Goal: Check status: Check status

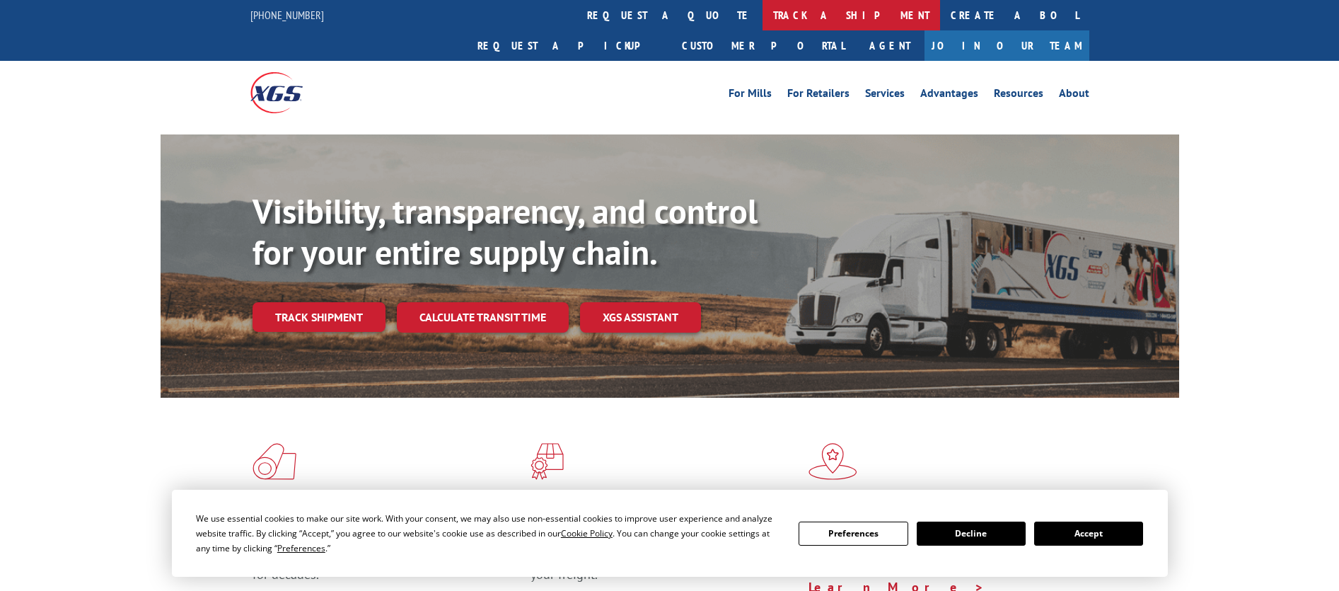
click at [762, 21] on link "track a shipment" at bounding box center [851, 15] width 178 height 30
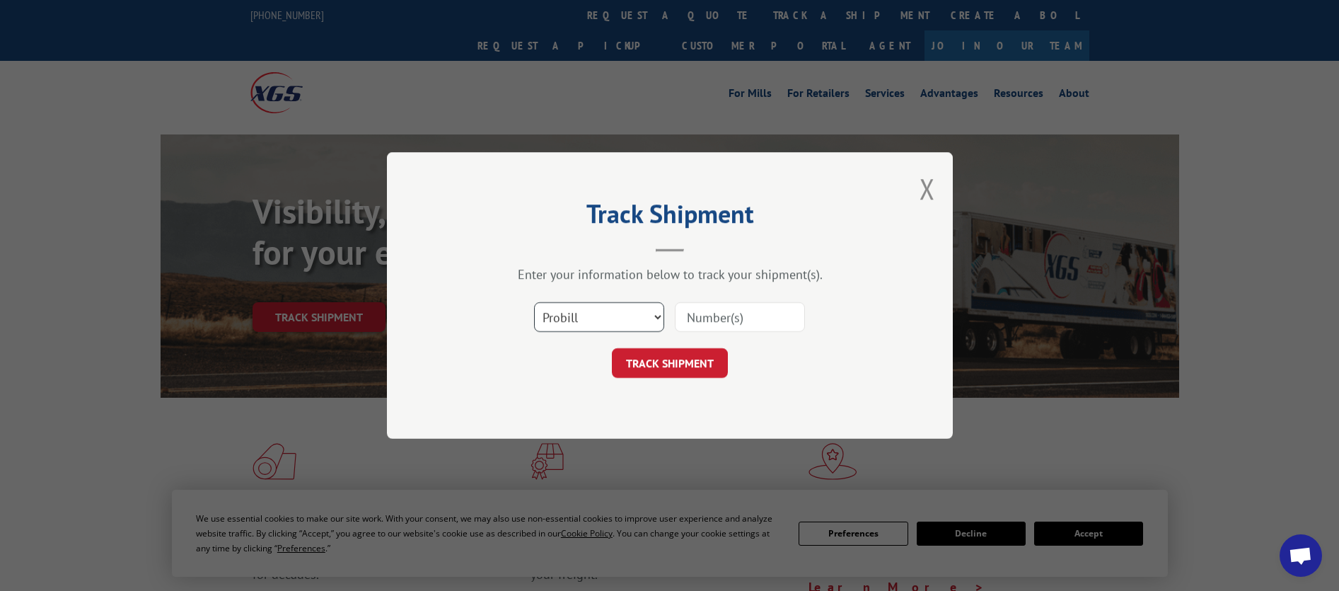
click at [654, 325] on select "Select category... Probill BOL PO" at bounding box center [599, 317] width 130 height 30
select select "bol"
click at [534, 302] on select "Select category... Probill BOL PO" at bounding box center [599, 317] width 130 height 30
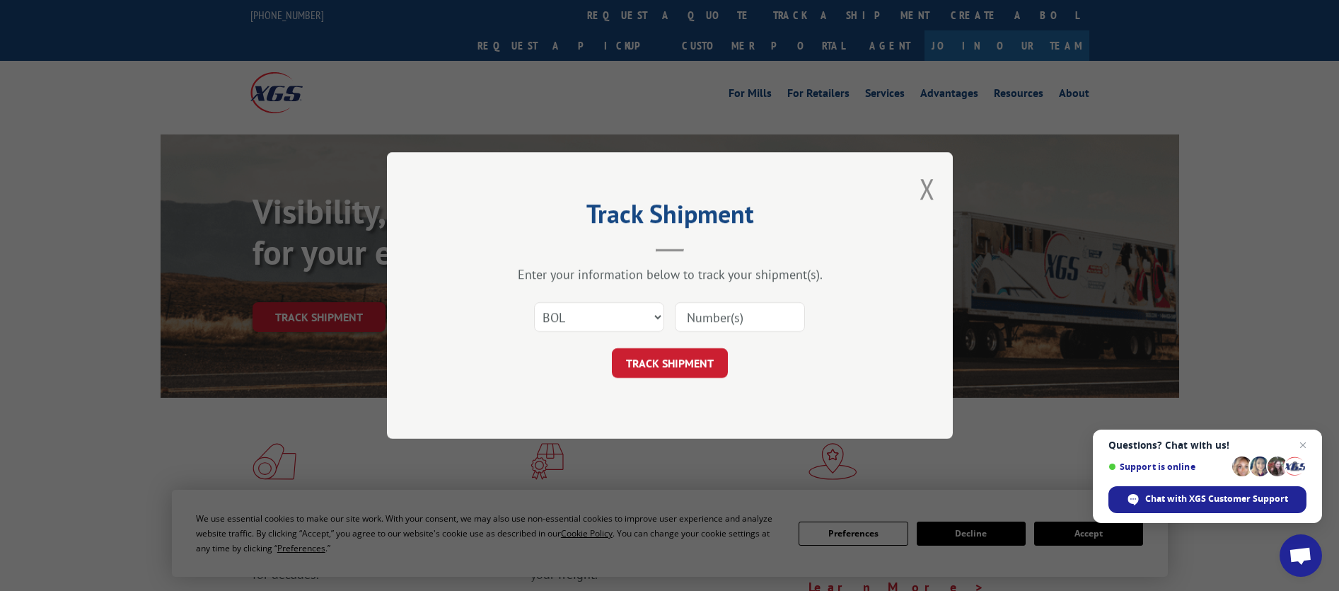
click at [710, 321] on input at bounding box center [740, 317] width 130 height 30
paste input "5655460"
type input "5655460"
click at [686, 361] on button "TRACK SHIPMENT" at bounding box center [670, 363] width 116 height 30
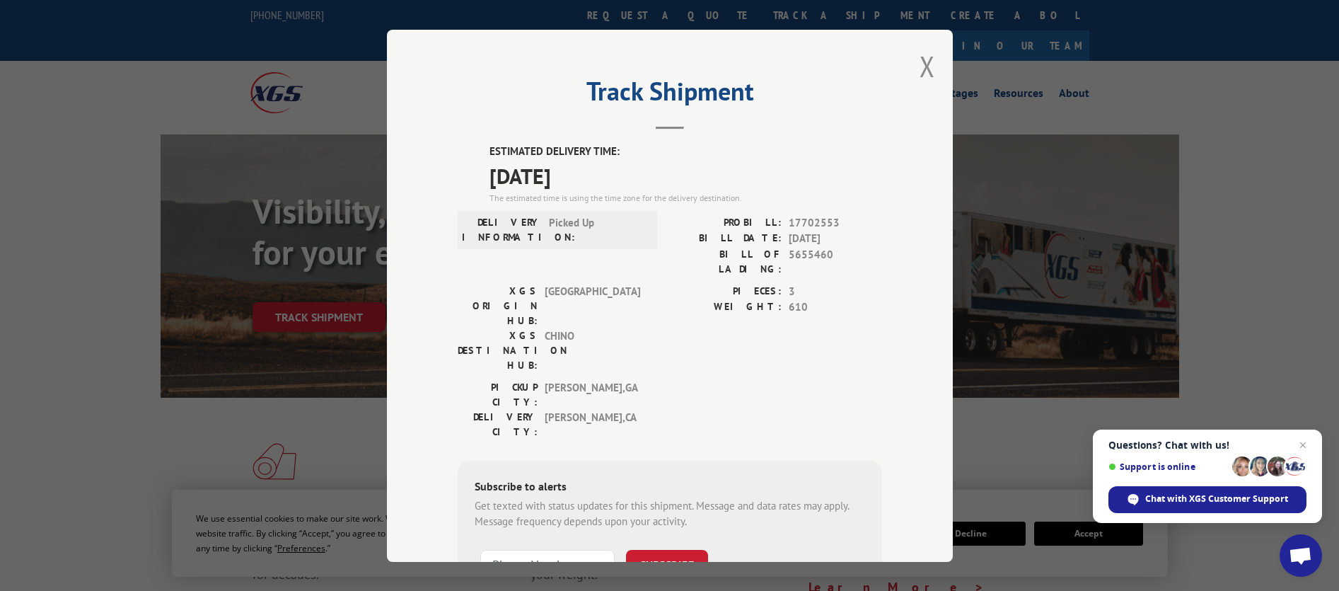
click at [1299, 545] on span "Open chat" at bounding box center [1301, 555] width 42 height 42
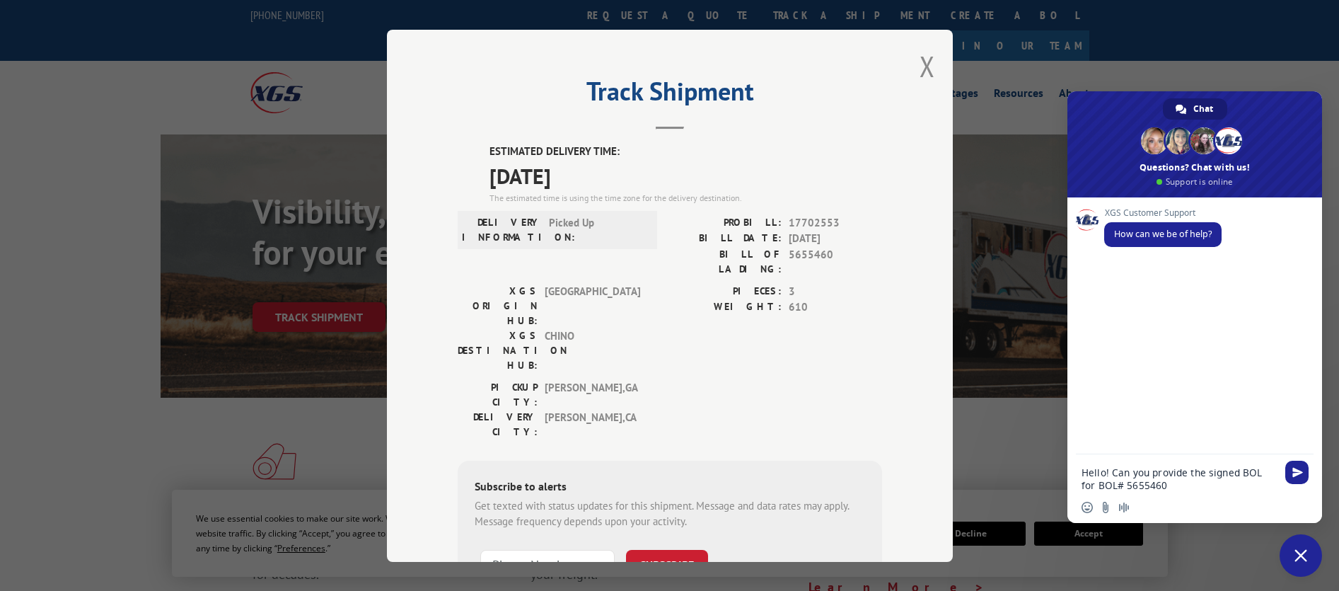
type textarea "Hello! Can you provide the signed BOL for BOL# 5655460?"
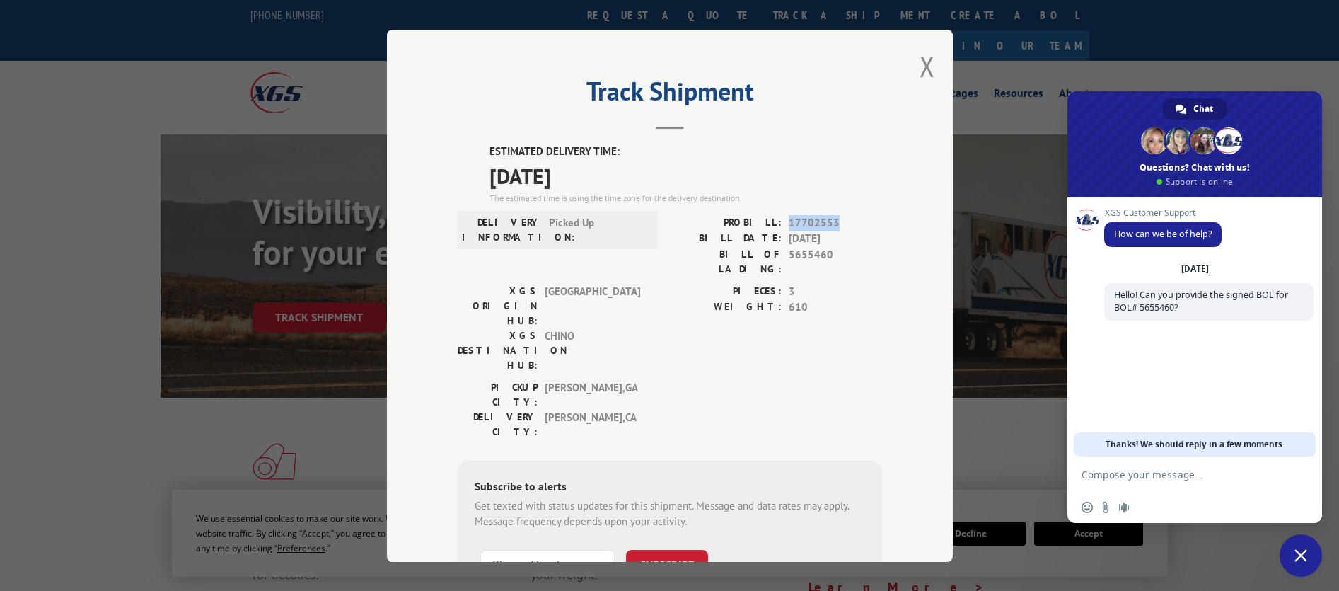
drag, startPoint x: 783, startPoint y: 218, endPoint x: 830, endPoint y: 219, distance: 46.7
click at [830, 219] on span "17702553" at bounding box center [835, 222] width 93 height 16
copy span "17702553"
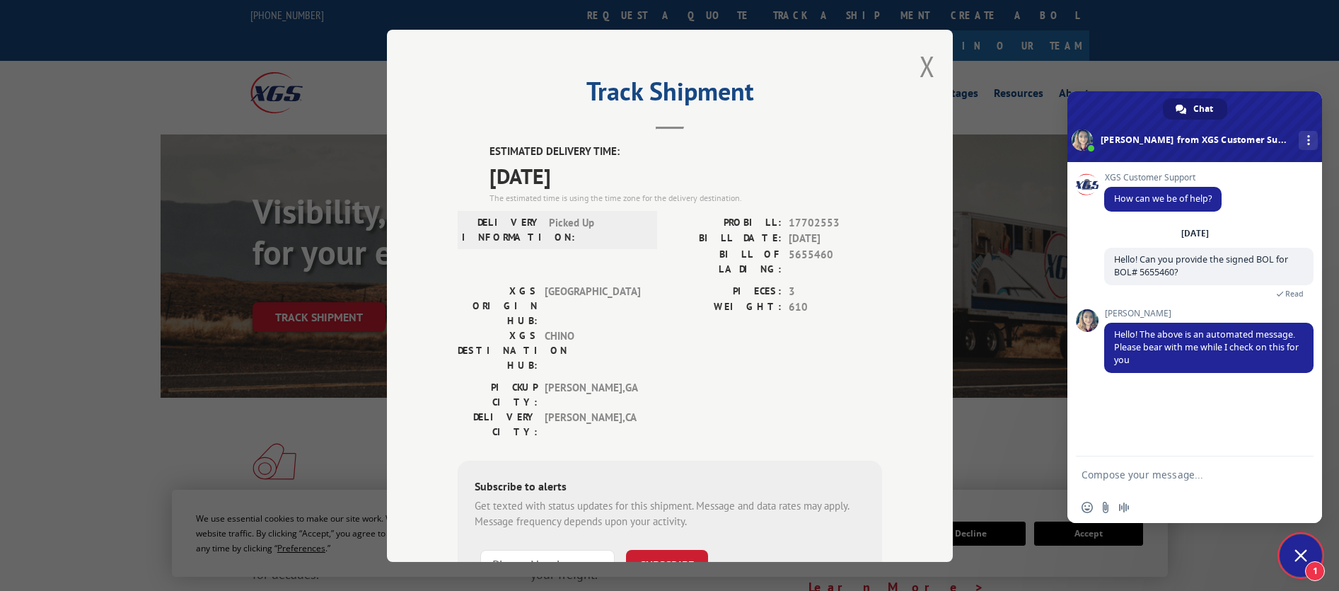
click at [1195, 469] on textarea "Compose your message..." at bounding box center [1178, 474] width 195 height 13
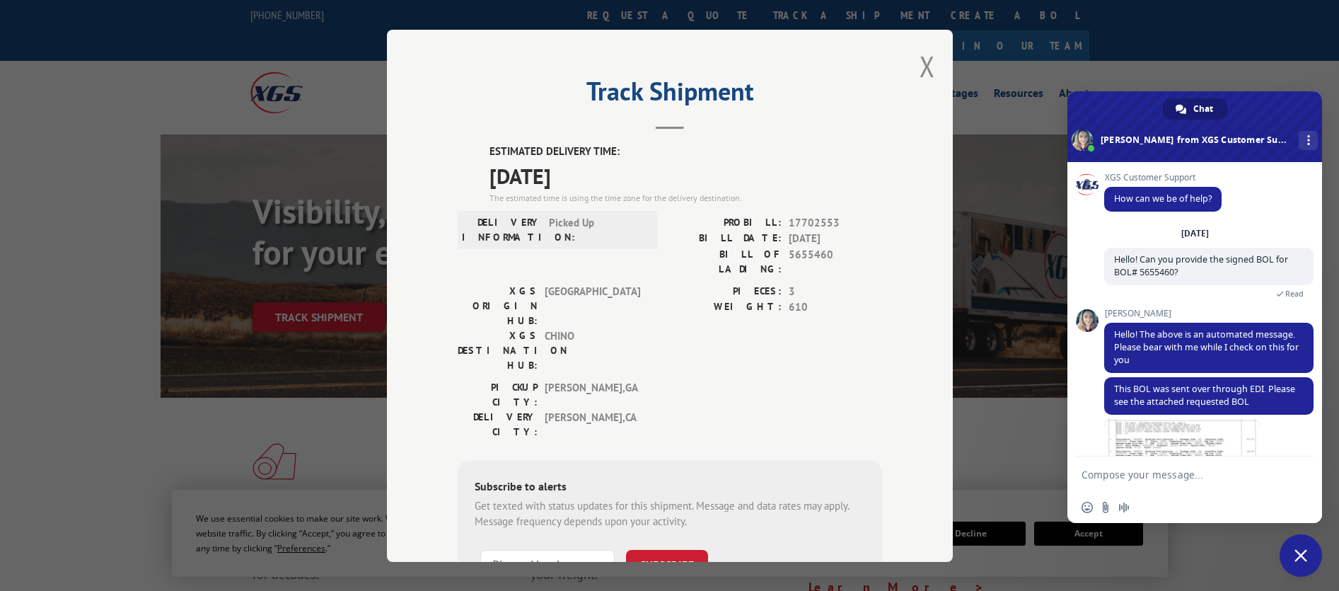
scroll to position [64, 0]
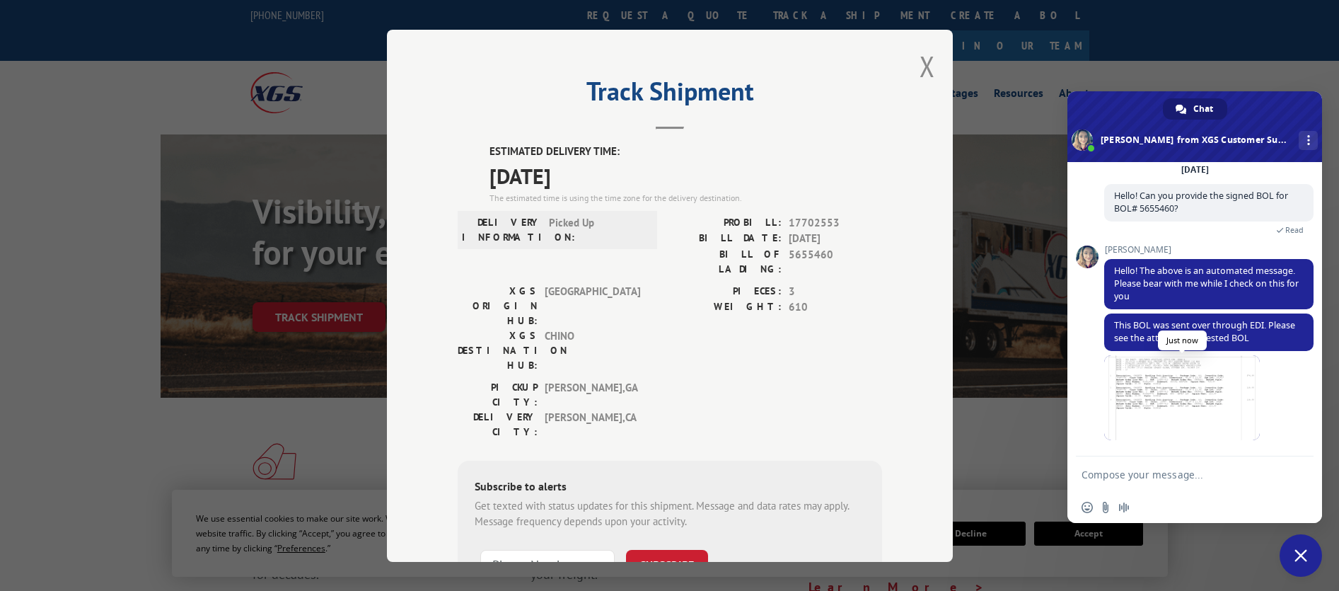
click at [1161, 398] on span at bounding box center [1182, 397] width 156 height 85
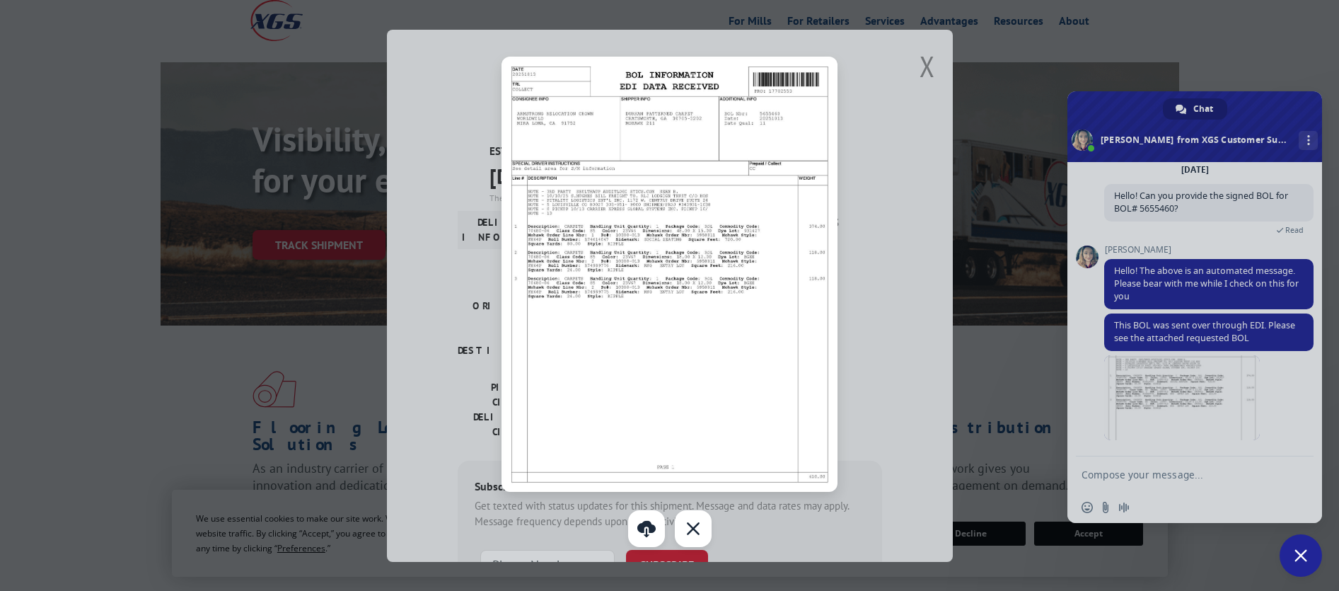
scroll to position [141, 0]
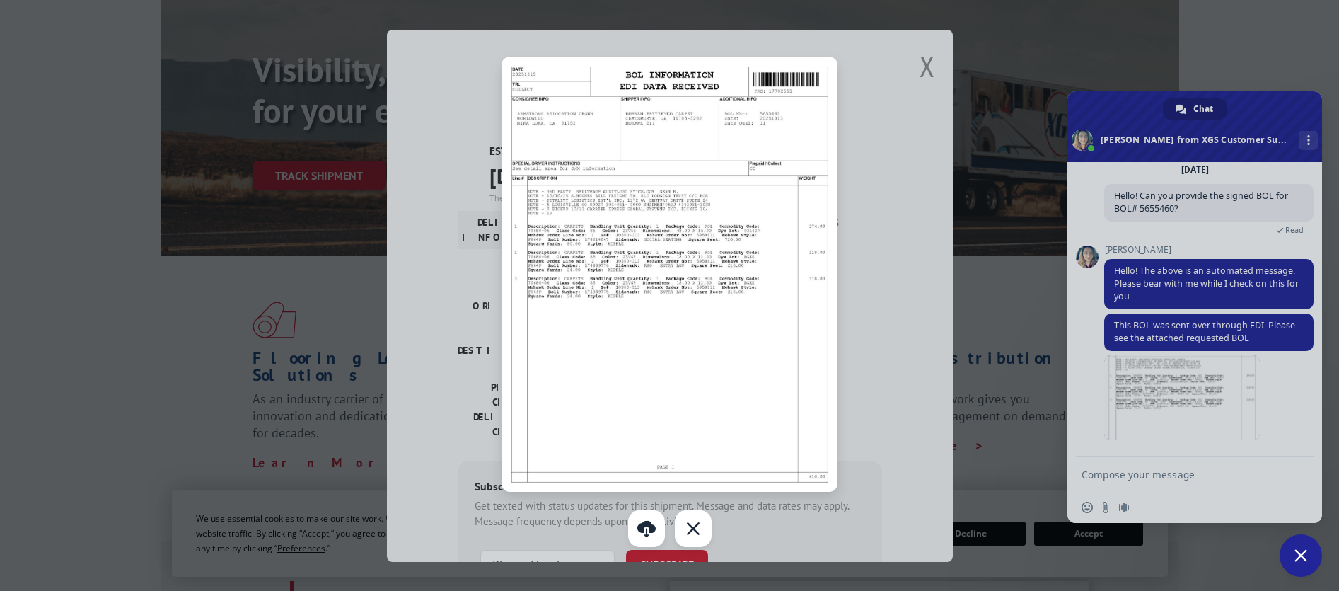
drag, startPoint x: 704, startPoint y: 523, endPoint x: 690, endPoint y: 518, distance: 14.6
click at [701, 523] on div "Close" at bounding box center [693, 528] width 37 height 37
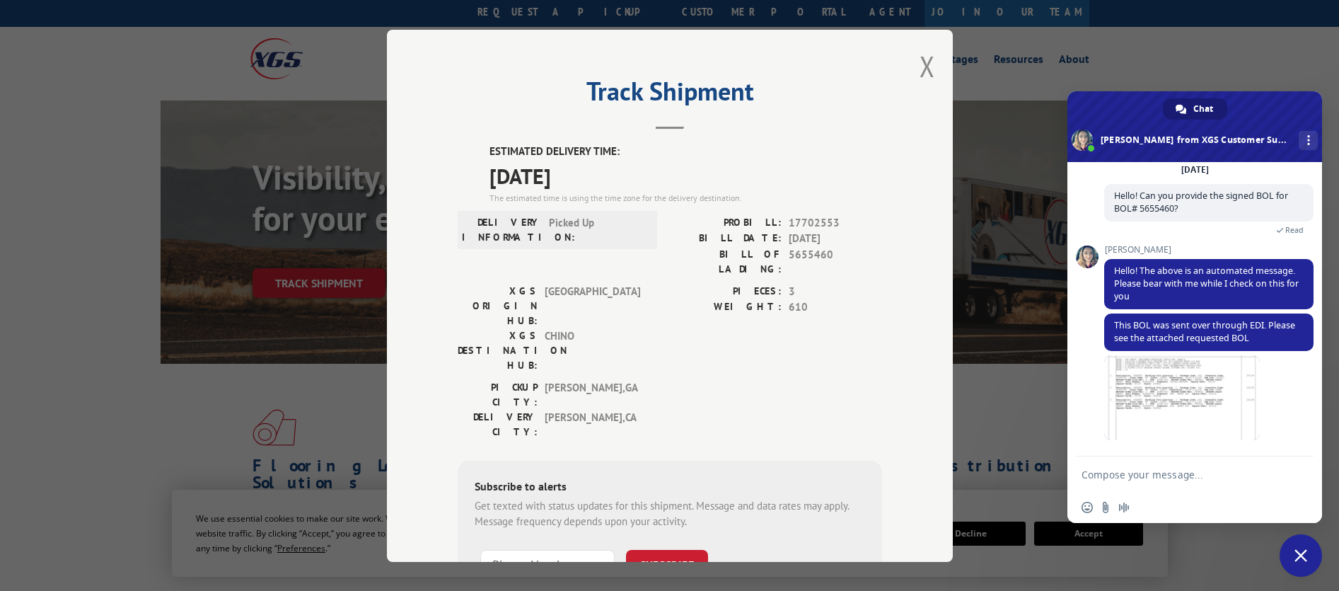
scroll to position [0, 0]
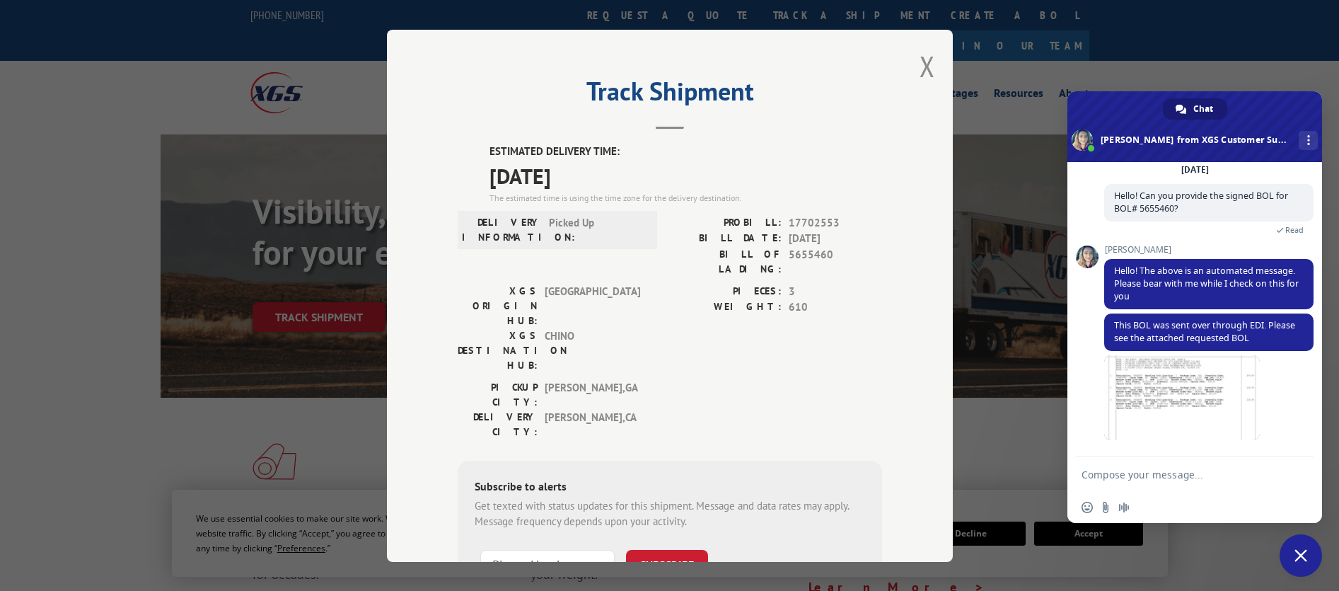
click at [1129, 477] on textarea "Compose your message..." at bounding box center [1178, 474] width 195 height 13
click at [1078, 474] on div "Can you confirm the pickup date for me?" at bounding box center [1194, 474] width 255 height 40
click at [1086, 470] on textarea "Can you confirm the pickup date for me?" at bounding box center [1178, 478] width 195 height 25
click at [1084, 470] on textarea "Can you confirm the pickup date for me?" at bounding box center [1178, 478] width 195 height 25
type textarea "Thank yoU! Can you confirm the pickup date for me?"
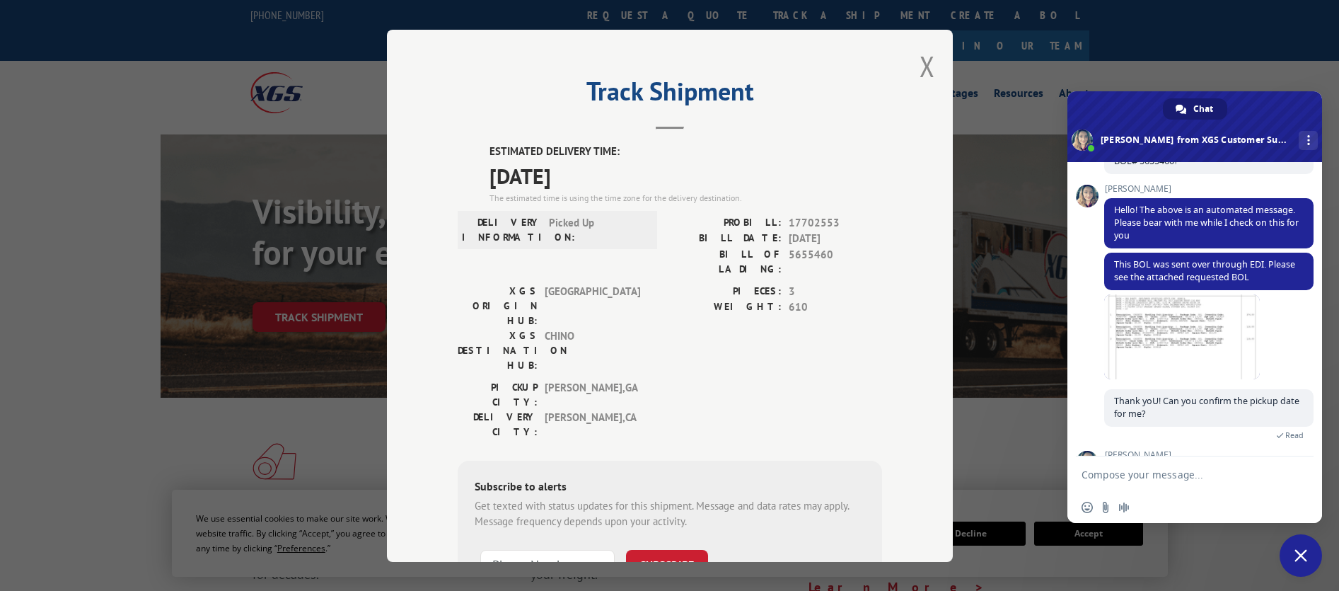
scroll to position [187, 0]
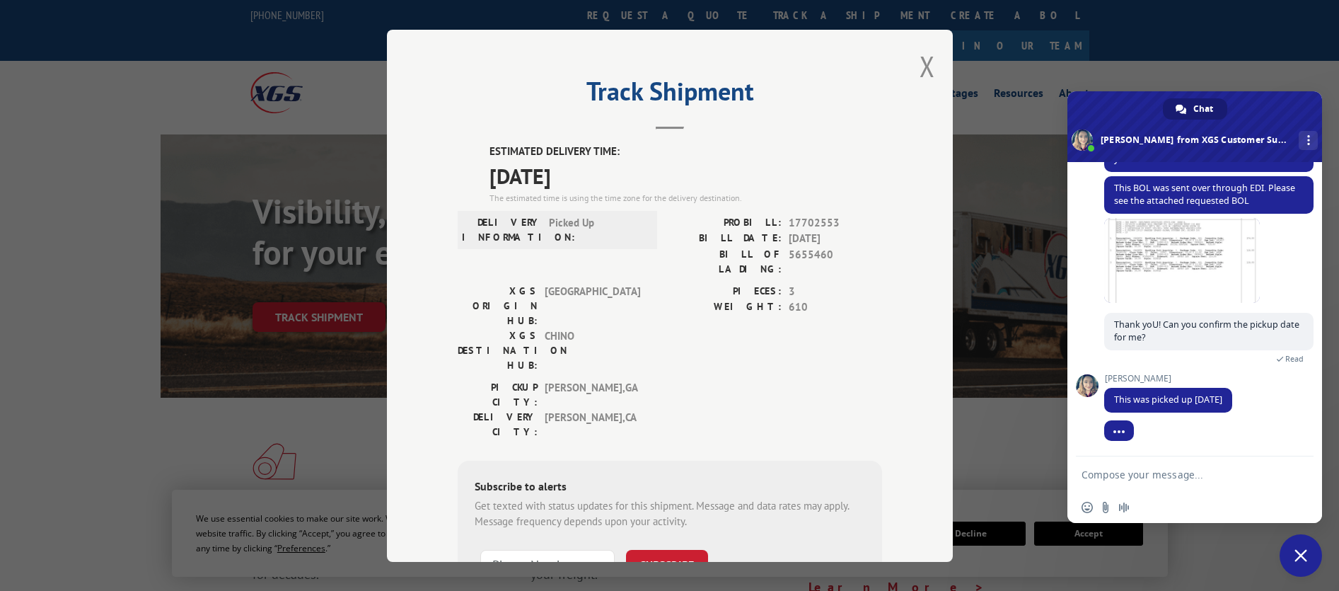
click at [1131, 470] on textarea "Compose your message..." at bounding box center [1178, 474] width 195 height 13
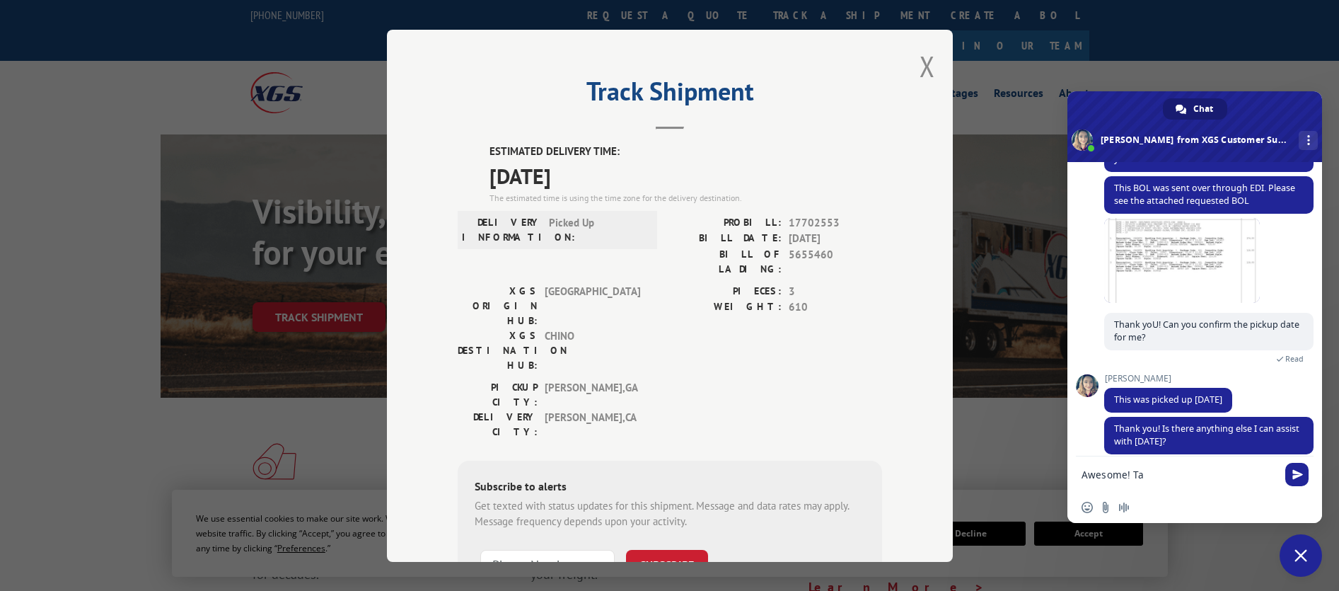
scroll to position [202, 0]
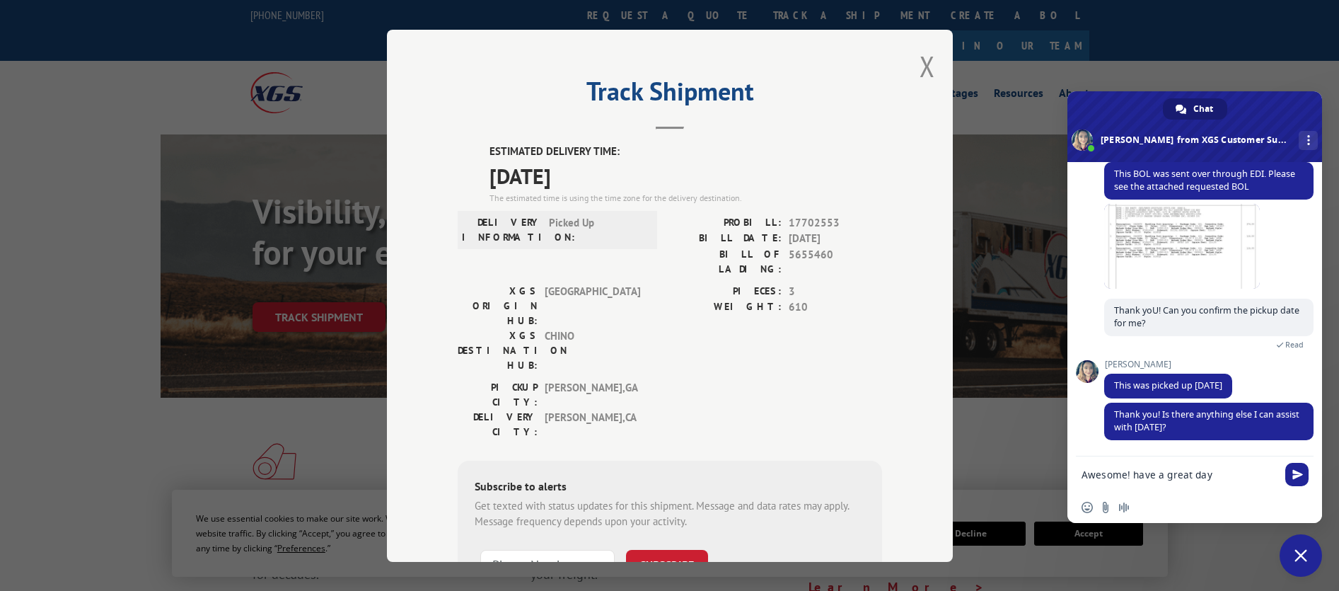
type textarea "Awesome! have a great day!"
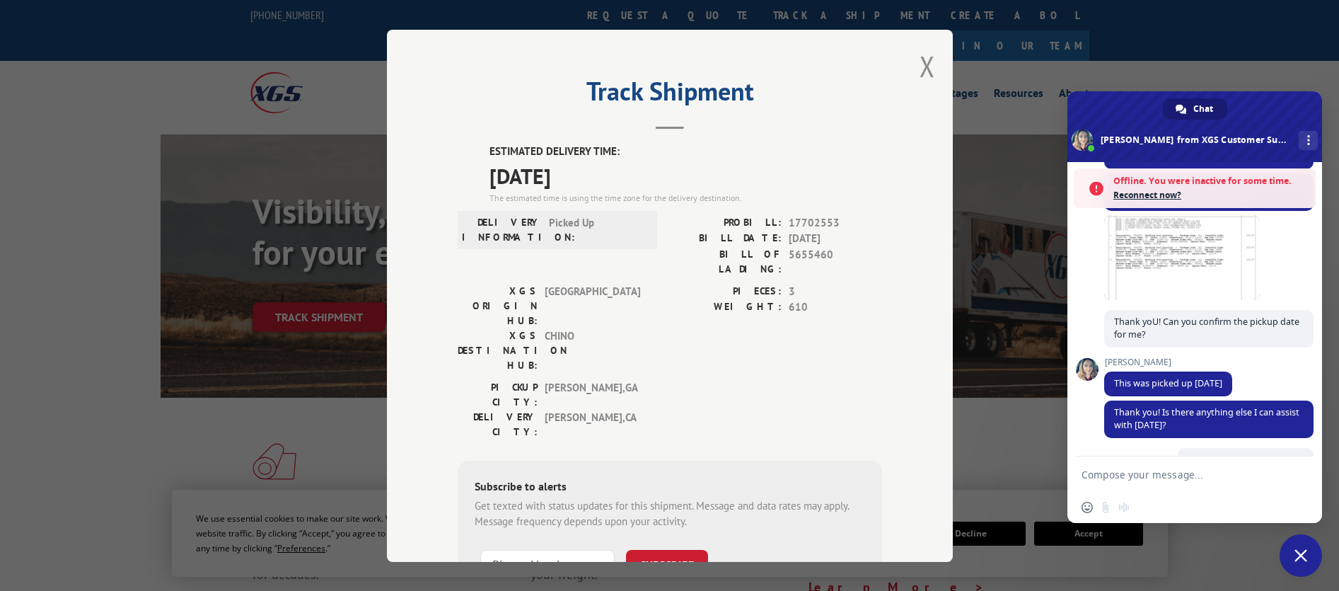
scroll to position [349, 0]
